Goal: Check status: Check status

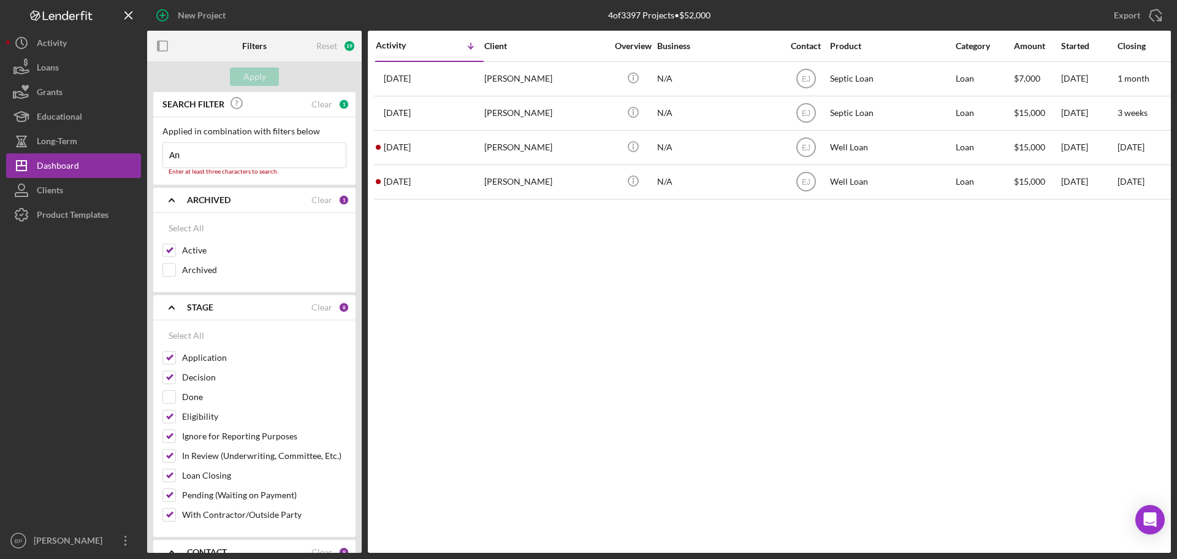
type input "A"
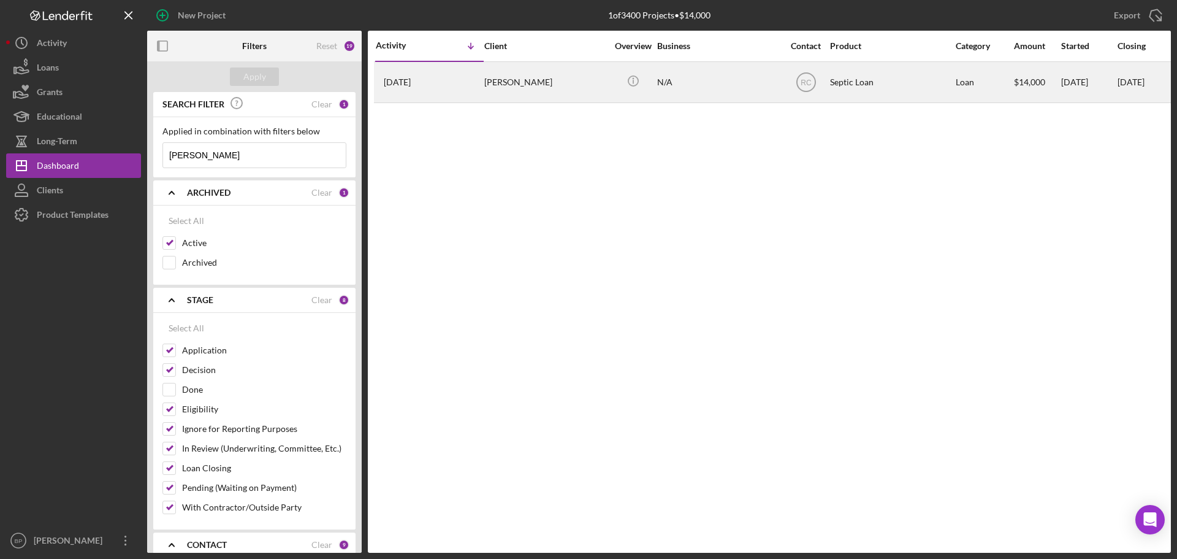
type input "[PERSON_NAME]"
click at [402, 77] on time "[DATE]" at bounding box center [397, 82] width 27 height 10
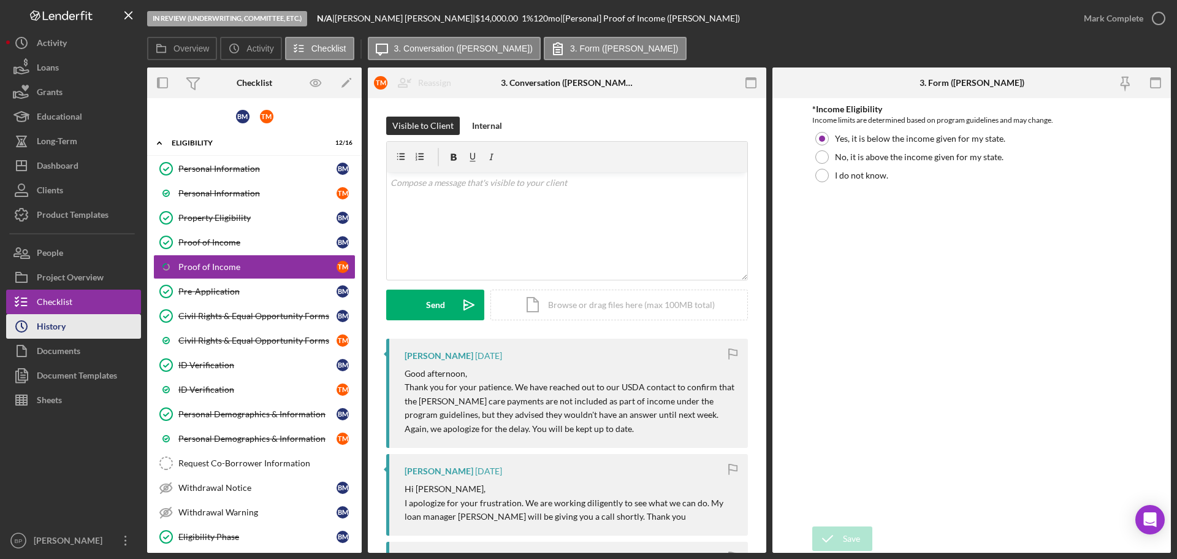
click at [61, 326] on div "History" at bounding box center [51, 328] width 29 height 28
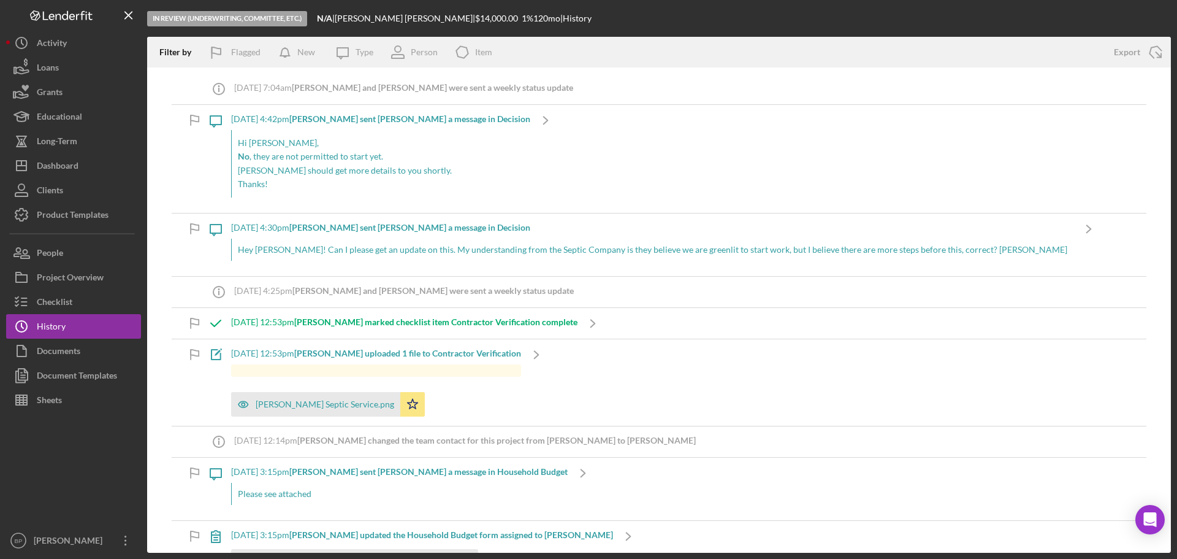
click at [394, 325] on b "[PERSON_NAME] marked checklist item Contractor Verification complete" at bounding box center [435, 321] width 283 height 10
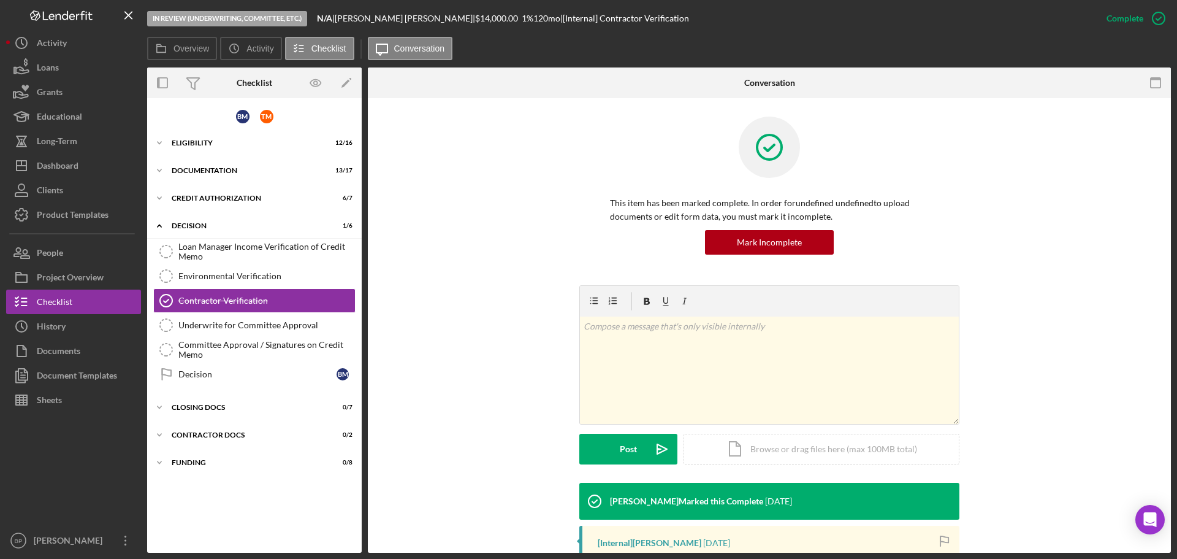
scroll to position [164, 0]
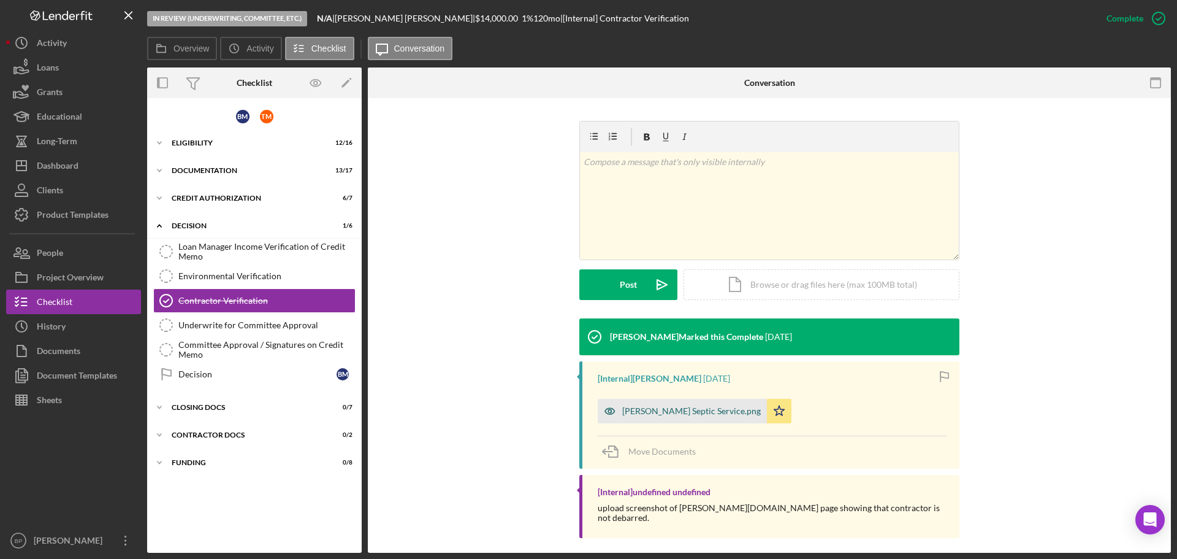
click at [666, 406] on div "[PERSON_NAME] Septic Service.png" at bounding box center [691, 411] width 139 height 10
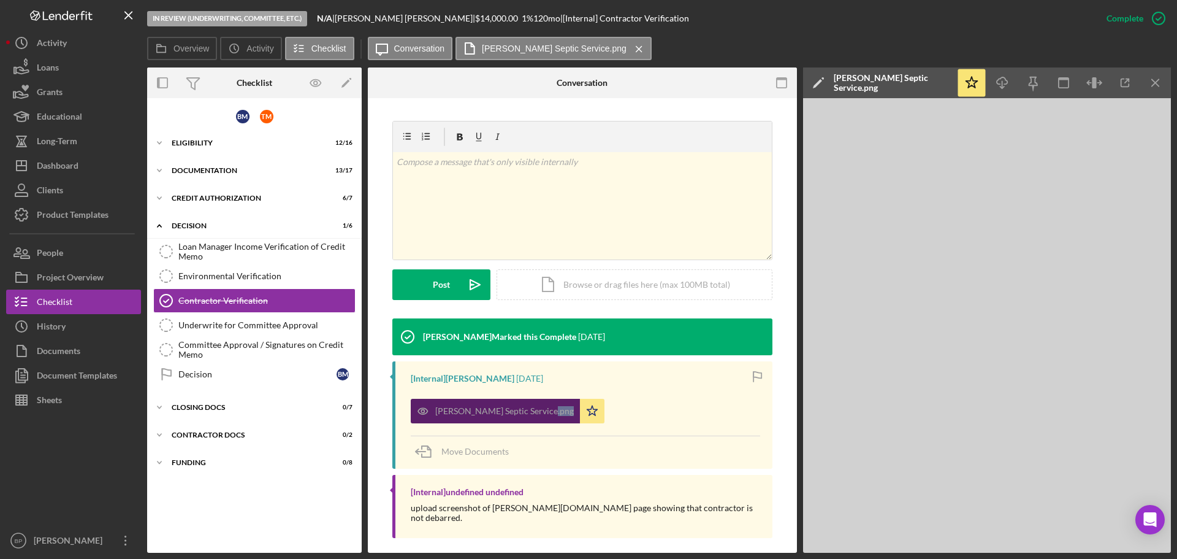
click at [666, 406] on div "Gilbert's Septic Service.png Icon/Star" at bounding box center [586, 407] width 350 height 31
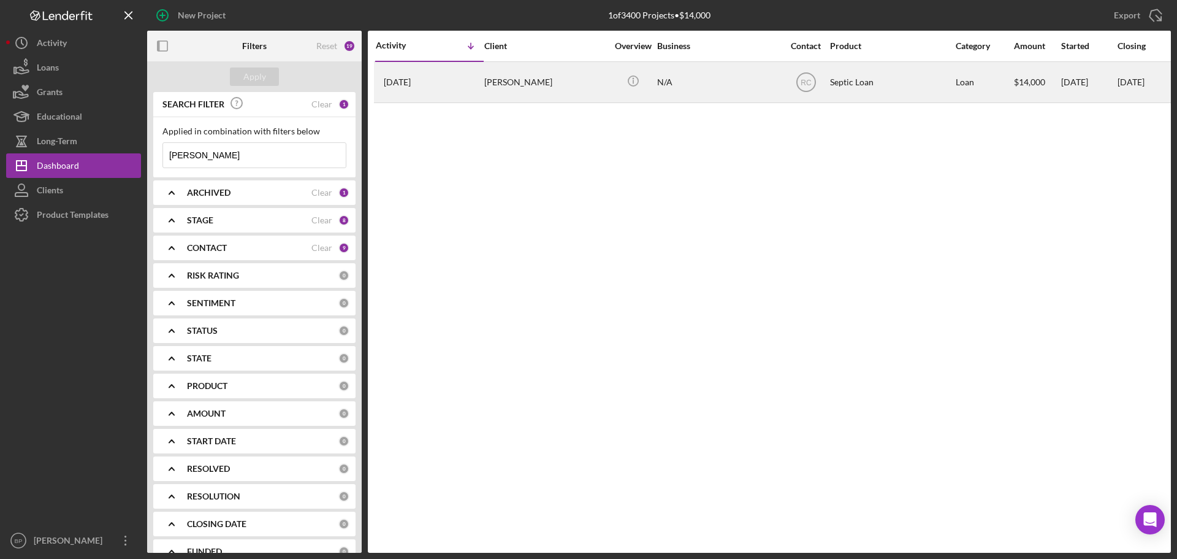
click at [410, 77] on time "[DATE]" at bounding box center [397, 82] width 27 height 10
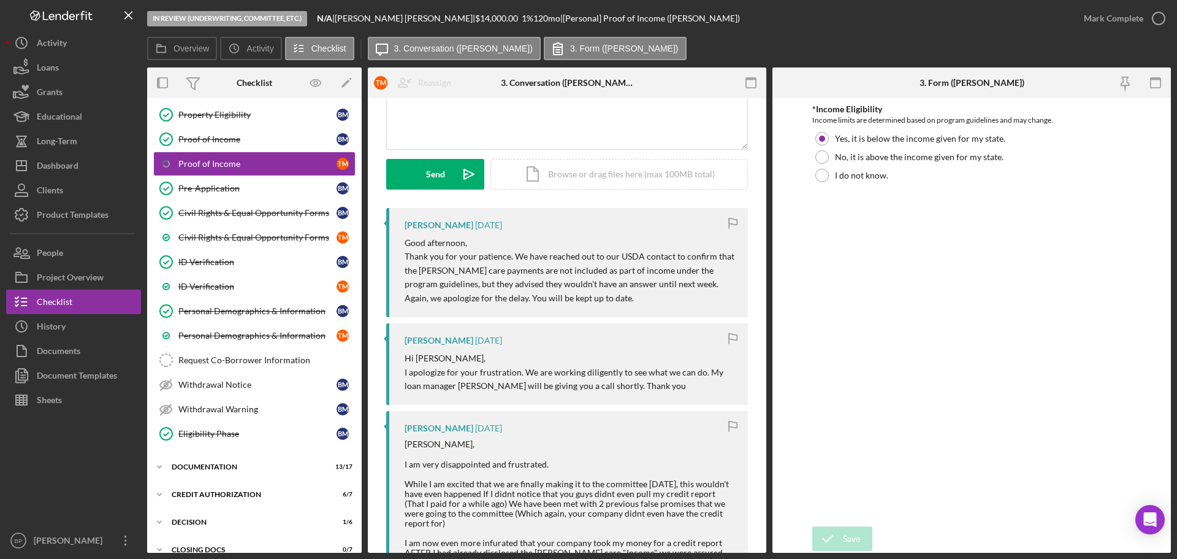
scroll to position [174, 0]
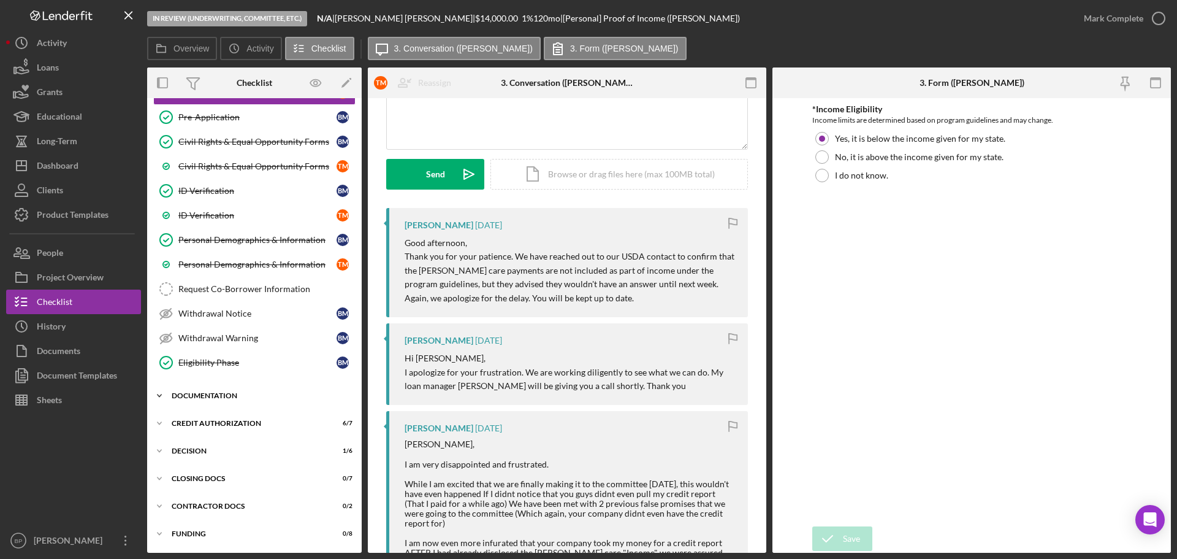
click at [155, 394] on icon "Icon/Expander" at bounding box center [159, 395] width 25 height 25
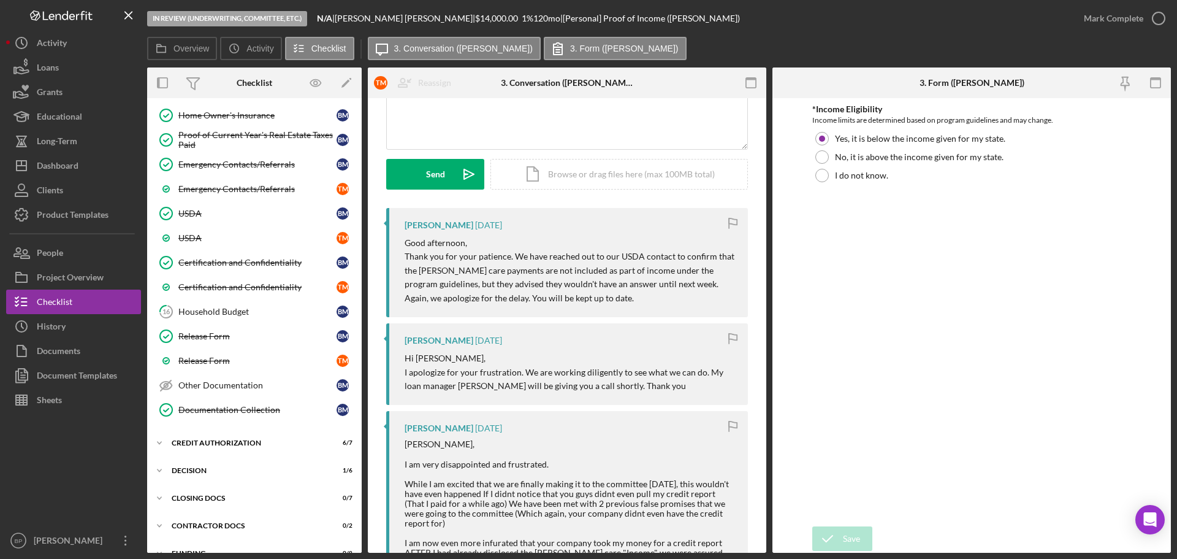
scroll to position [598, 0]
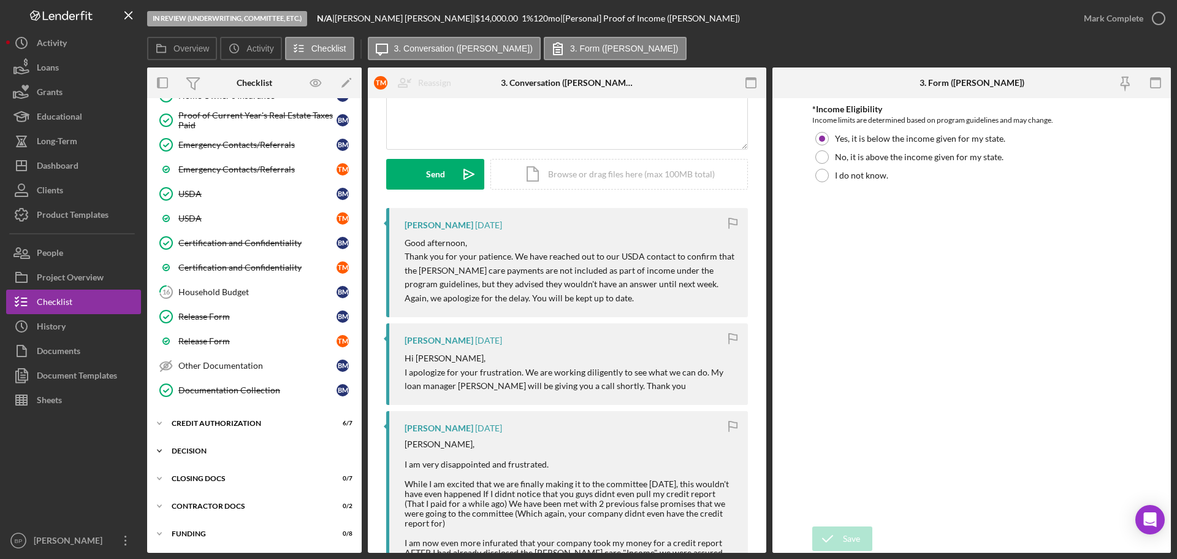
click at [158, 453] on icon "Icon/Expander" at bounding box center [159, 450] width 25 height 25
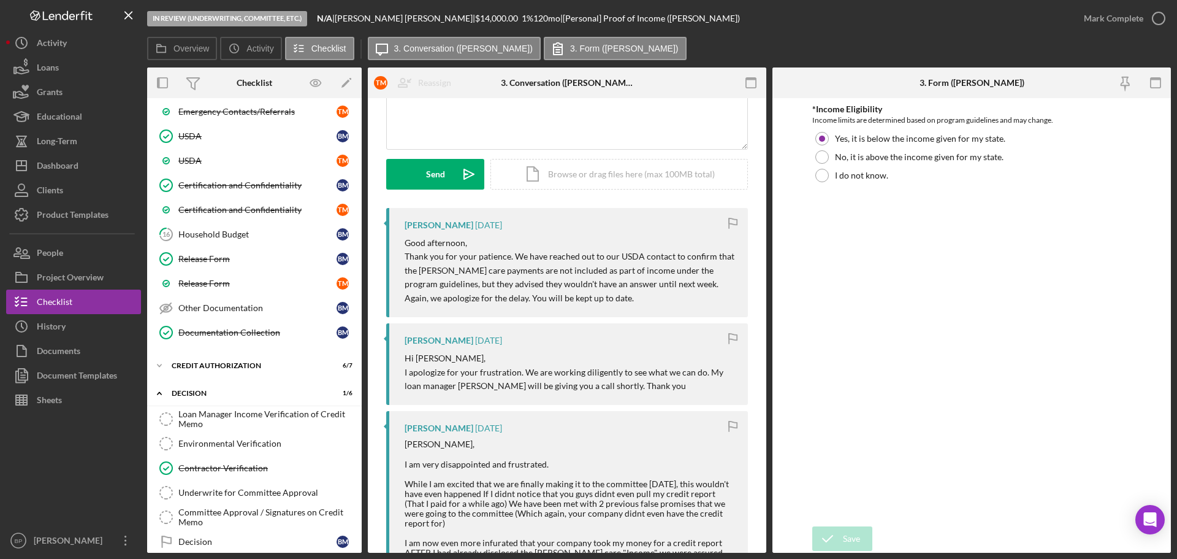
scroll to position [752, 0]
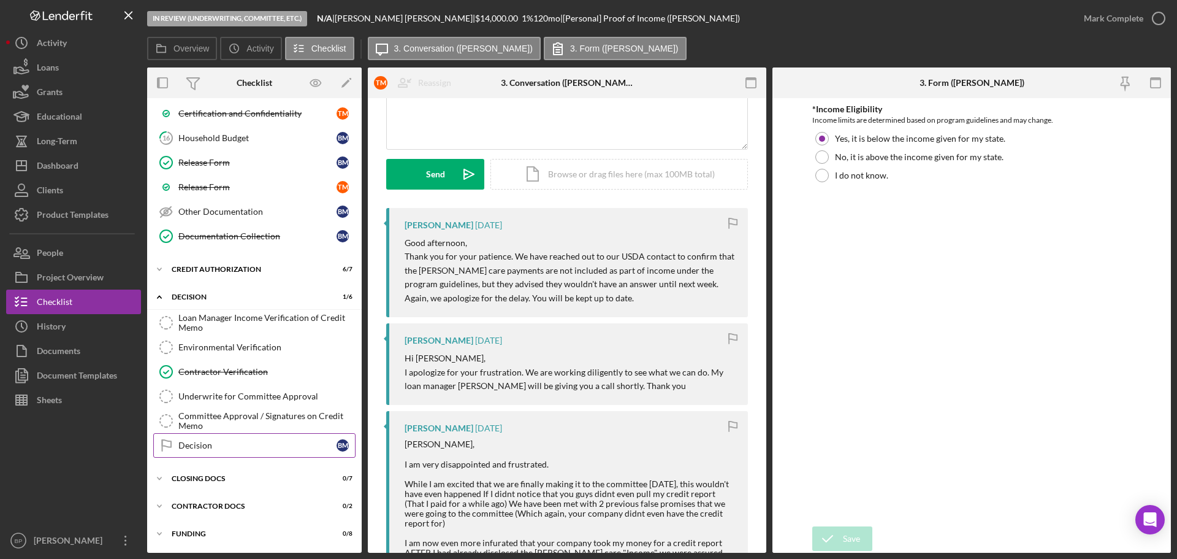
click at [186, 442] on div "Decision" at bounding box center [257, 445] width 158 height 10
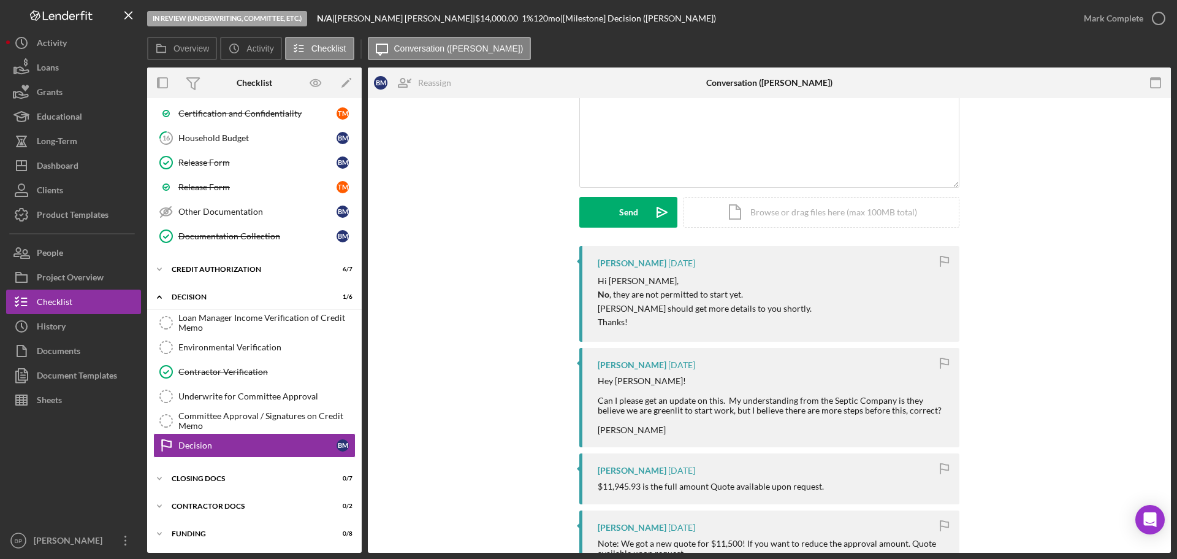
scroll to position [90, 0]
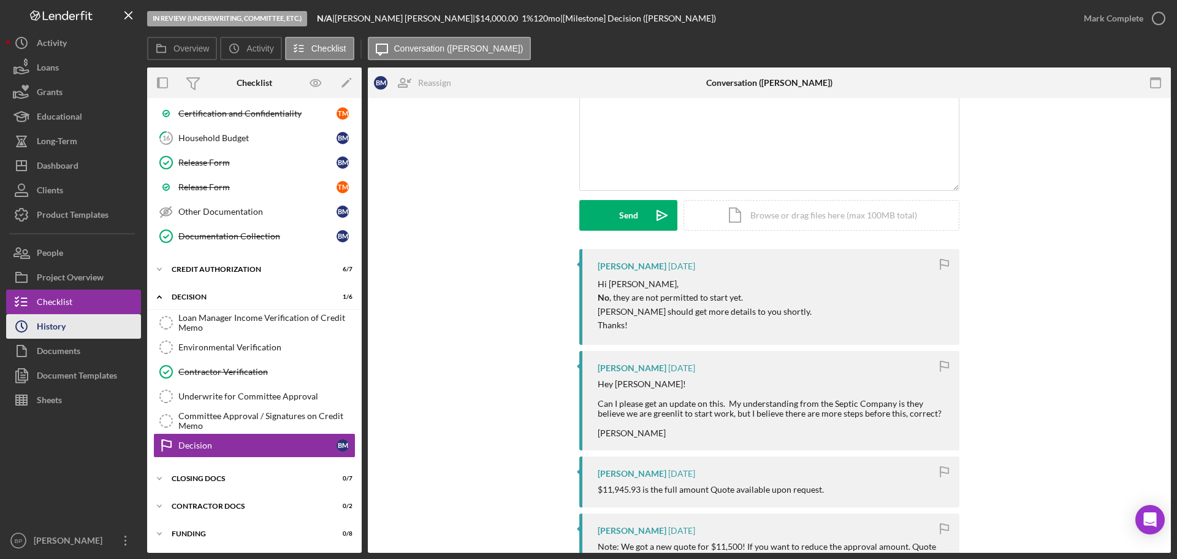
click at [67, 327] on button "Icon/History History" at bounding box center [73, 326] width 135 height 25
